Goal: Ask a question: Seek information or help from site administrators or community

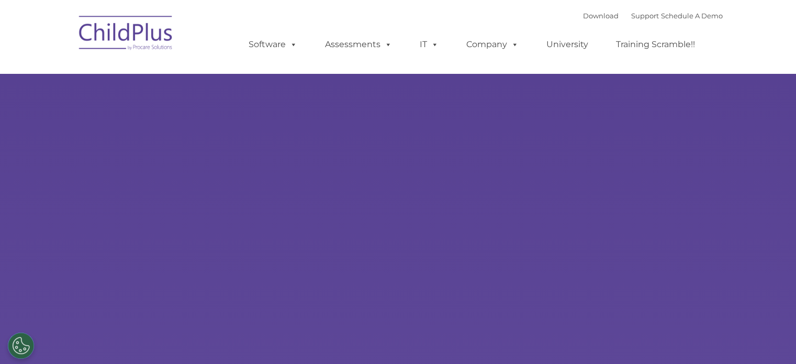
select select "MEDIUM"
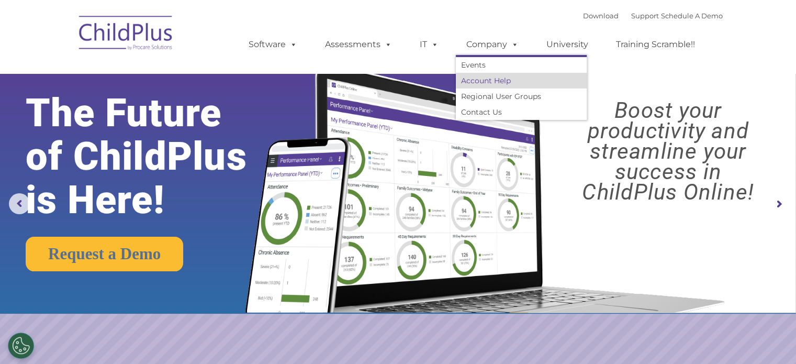
click at [482, 79] on link "Account Help" at bounding box center [521, 81] width 131 height 16
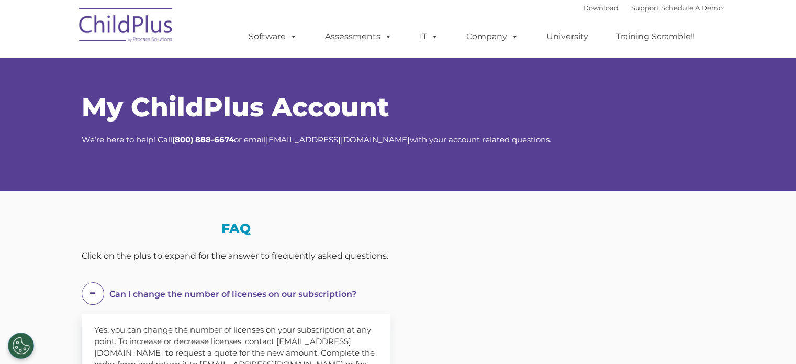
select select "MEDIUM"
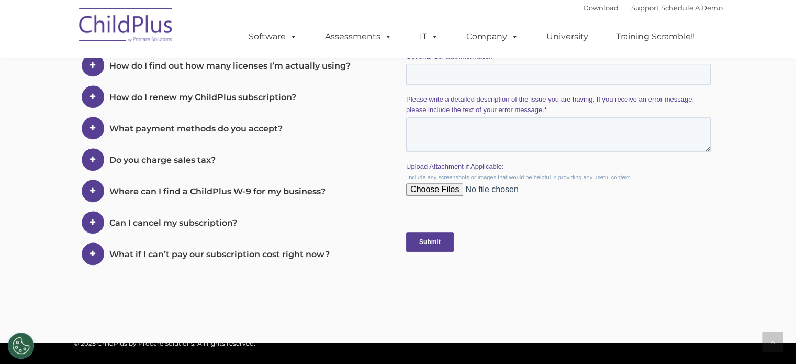
scroll to position [441, 0]
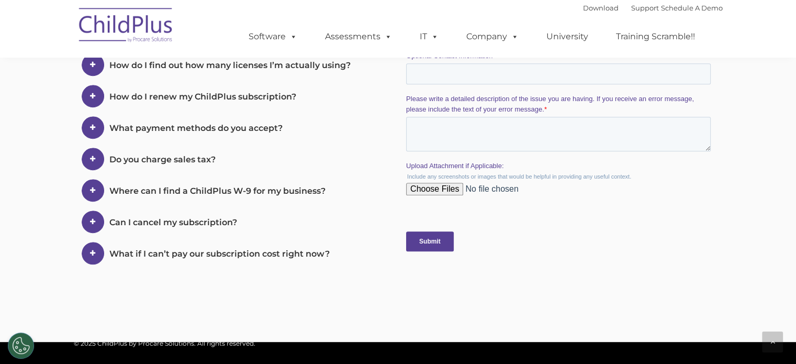
click at [0, 0] on span at bounding box center [0, 0] width 0 height 0
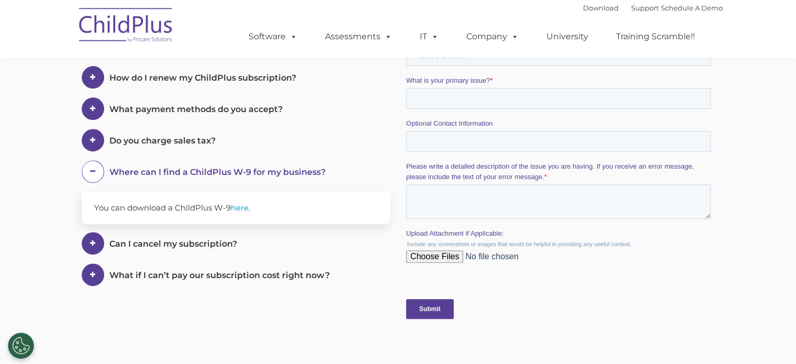
scroll to position [355, 0]
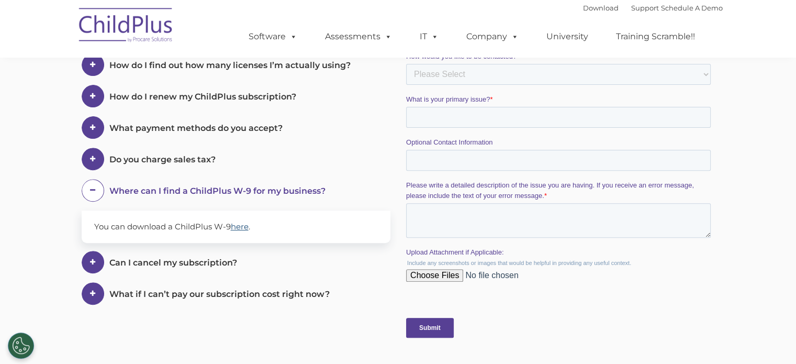
click at [240, 225] on link "here" at bounding box center [240, 226] width 18 height 10
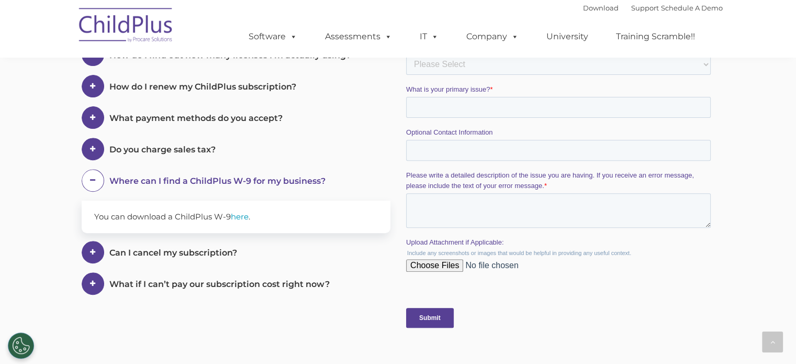
scroll to position [362, 0]
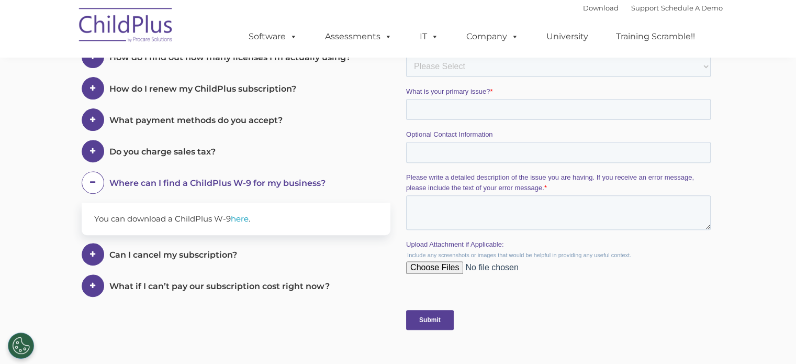
click at [34, 117] on section "My ChildPlus Account We’re here to help! Call [PHONE_NUMBER] or email [EMAIL_AD…" at bounding box center [398, 29] width 796 height 783
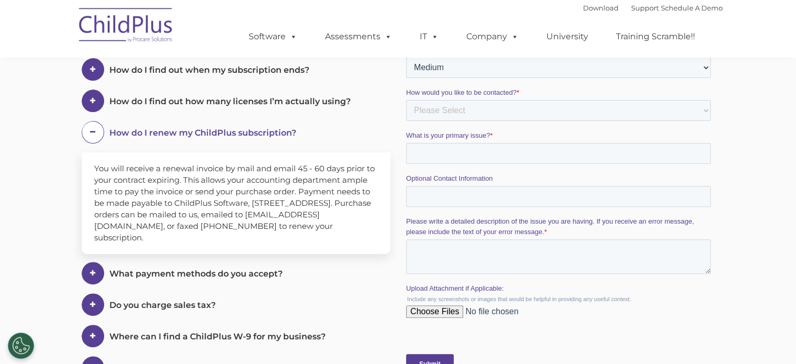
scroll to position [312, 0]
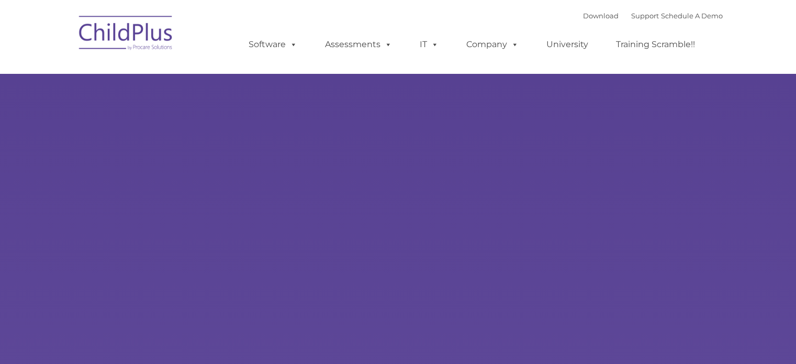
type input ""
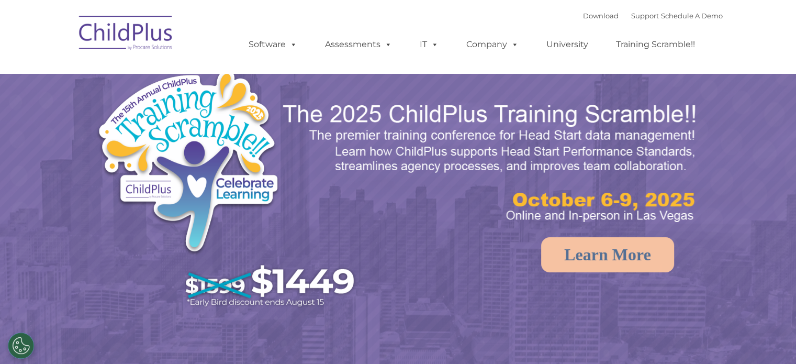
select select "MEDIUM"
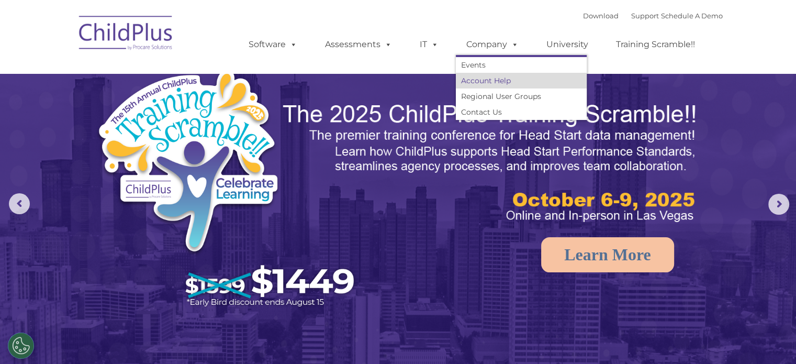
click at [489, 82] on link "Account Help" at bounding box center [521, 81] width 131 height 16
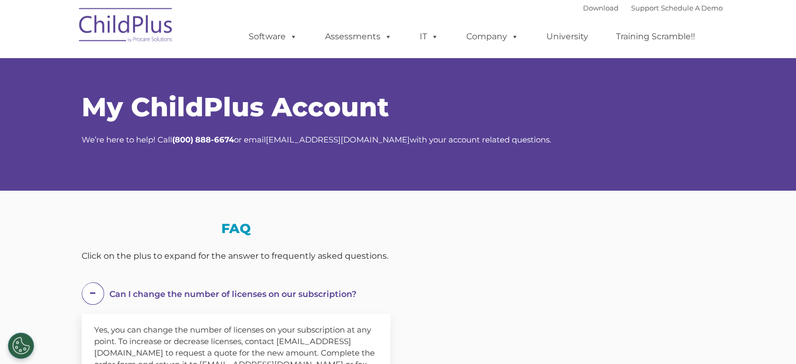
select select "MEDIUM"
